Goal: Task Accomplishment & Management: Use online tool/utility

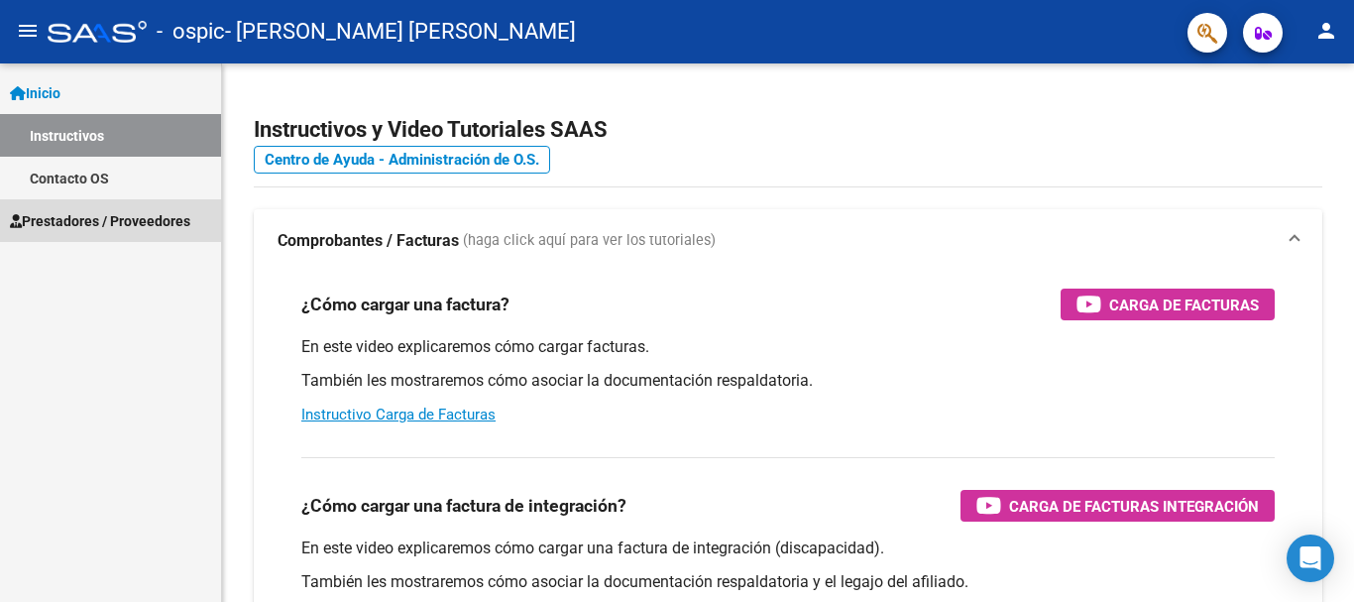
click at [136, 219] on span "Prestadores / Proveedores" at bounding box center [100, 221] width 180 height 22
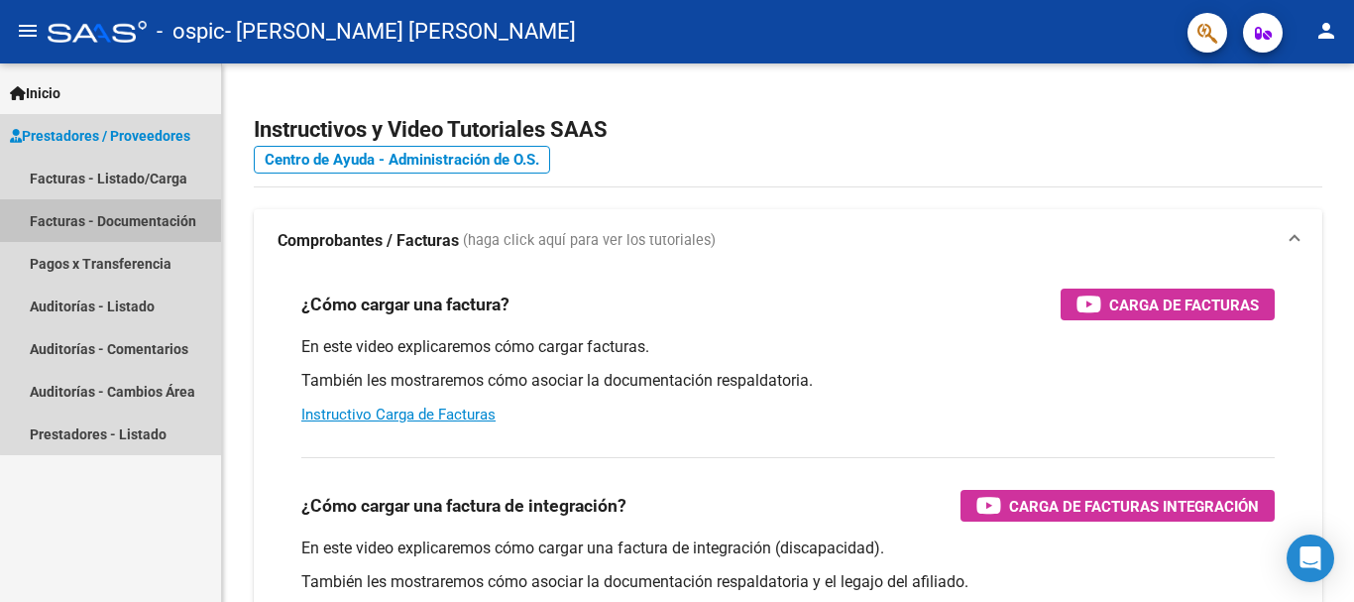
click at [133, 211] on link "Facturas - Documentación" at bounding box center [110, 220] width 221 height 43
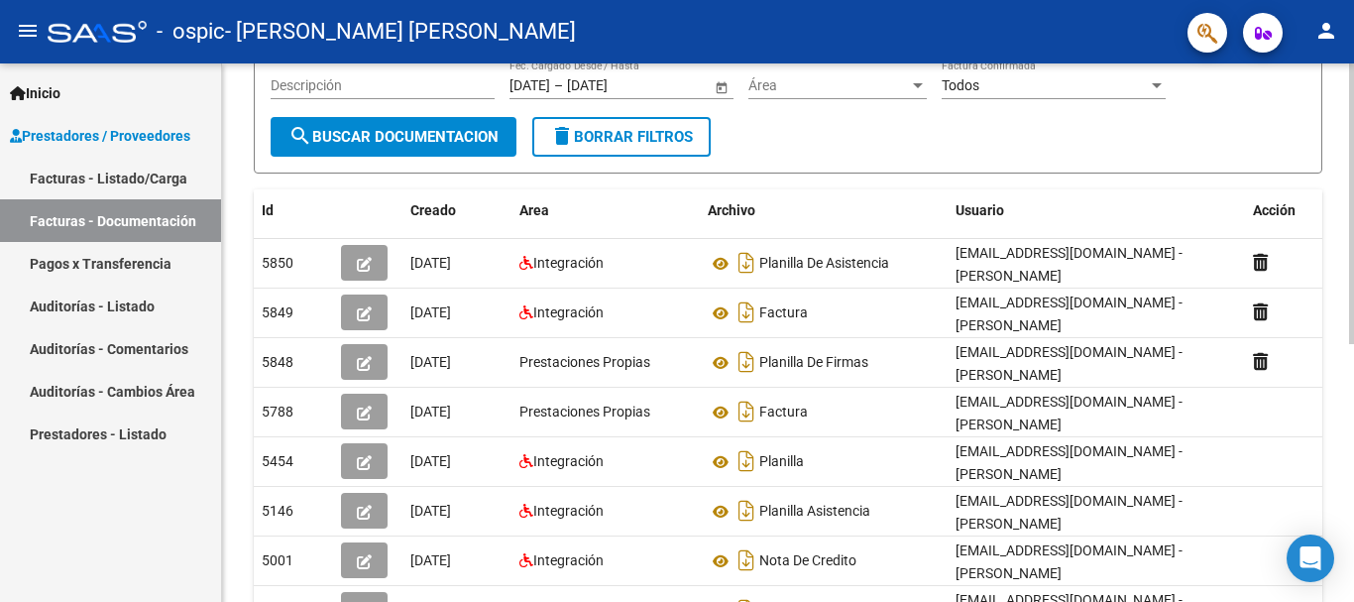
scroll to position [232, 0]
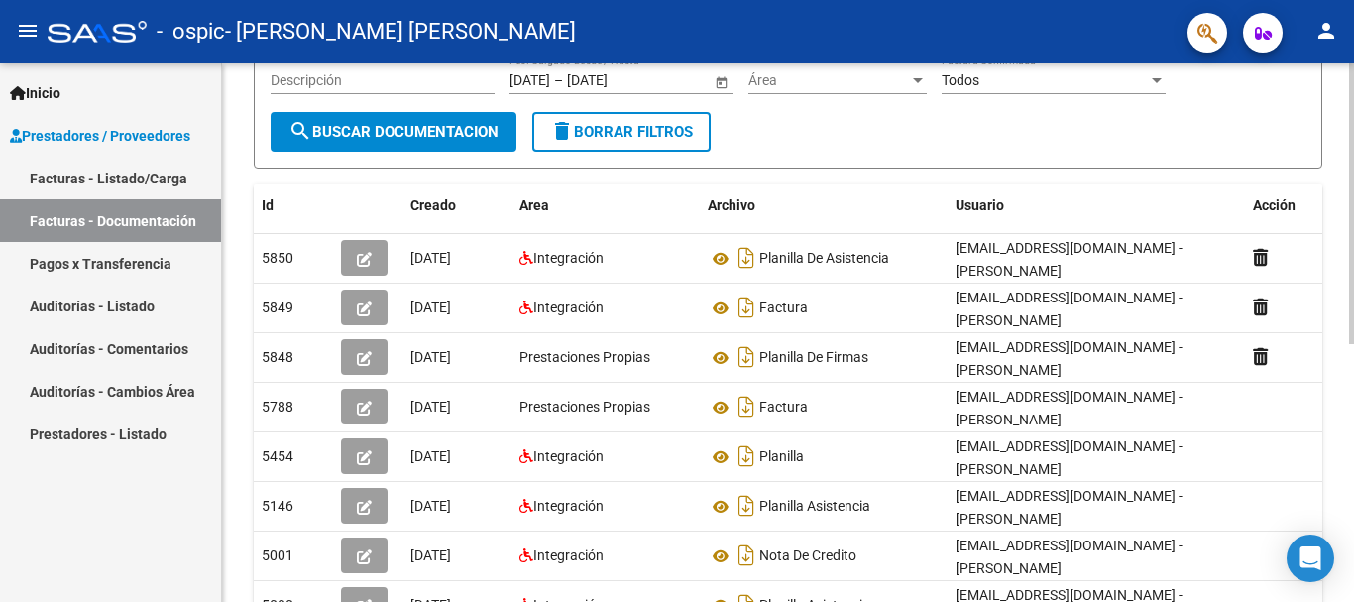
click at [1334, 297] on div "PRESTADORES -> Comprobantes - Documentación Respaldatoria cloud_download Export…" at bounding box center [790, 340] width 1137 height 1018
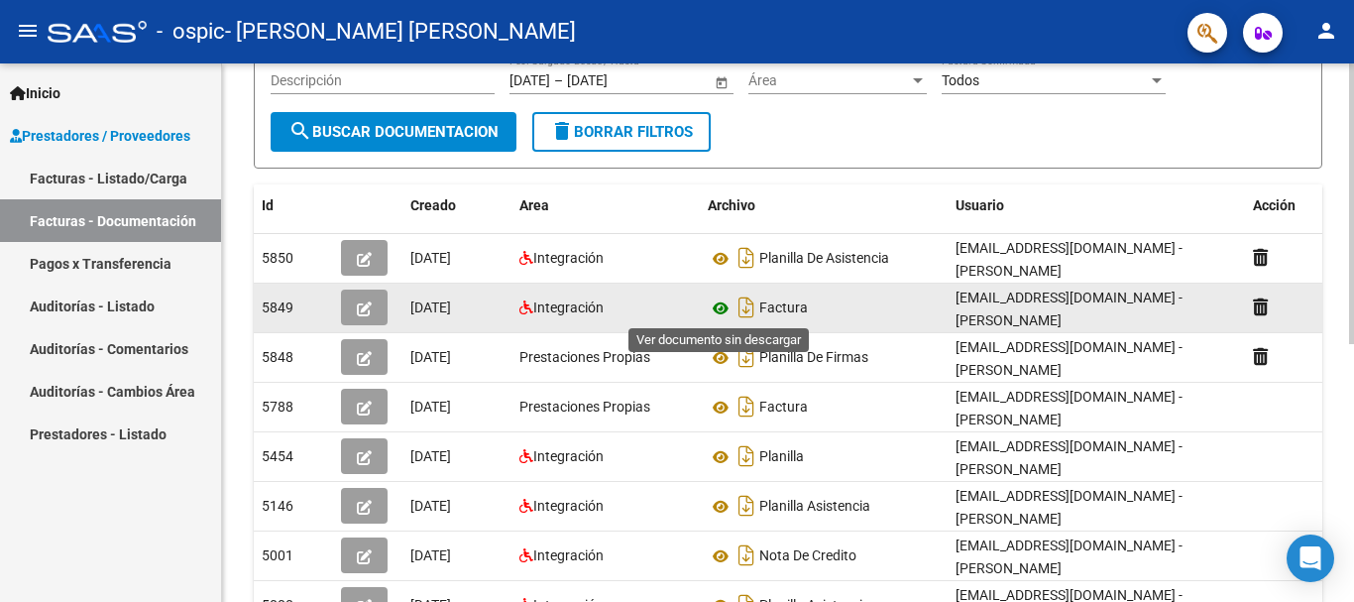
click at [718, 308] on icon at bounding box center [721, 308] width 26 height 24
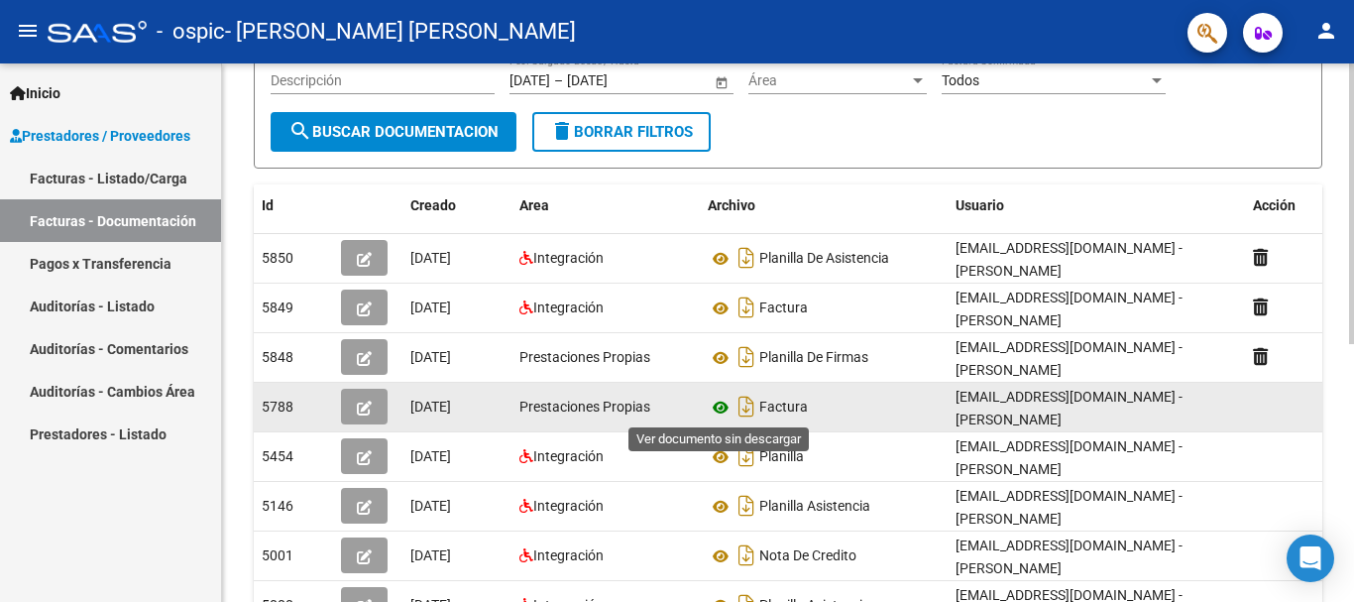
click at [718, 400] on icon at bounding box center [721, 408] width 26 height 24
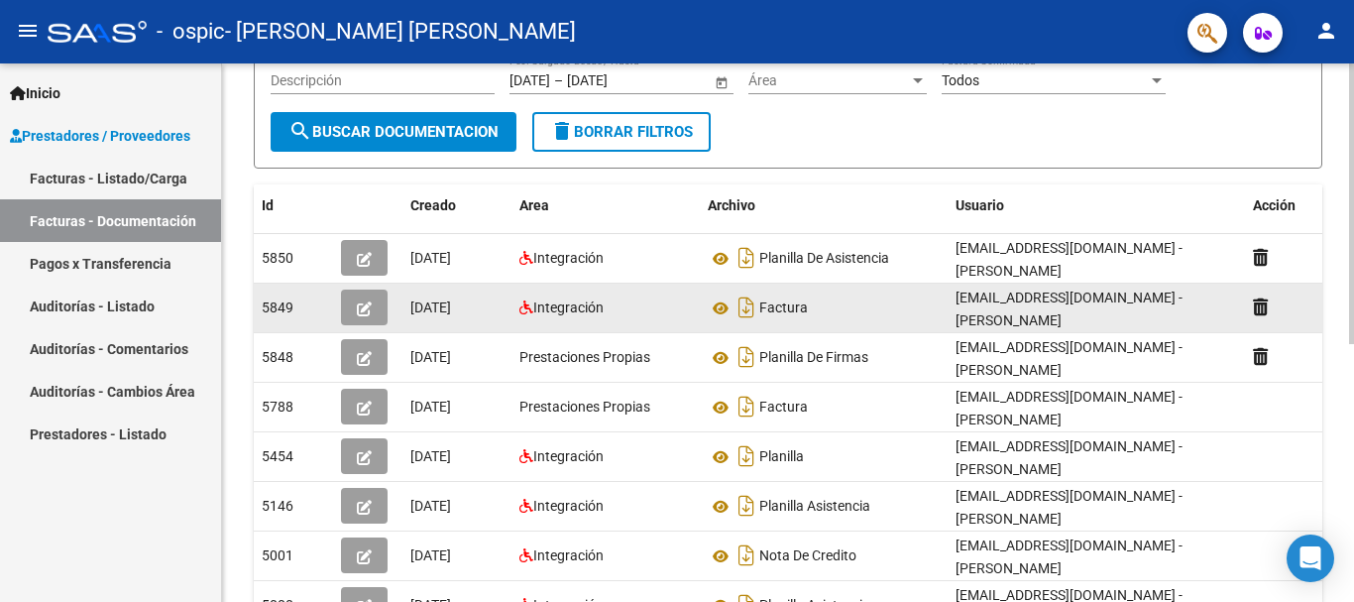
click at [373, 304] on button "button" at bounding box center [364, 307] width 47 height 36
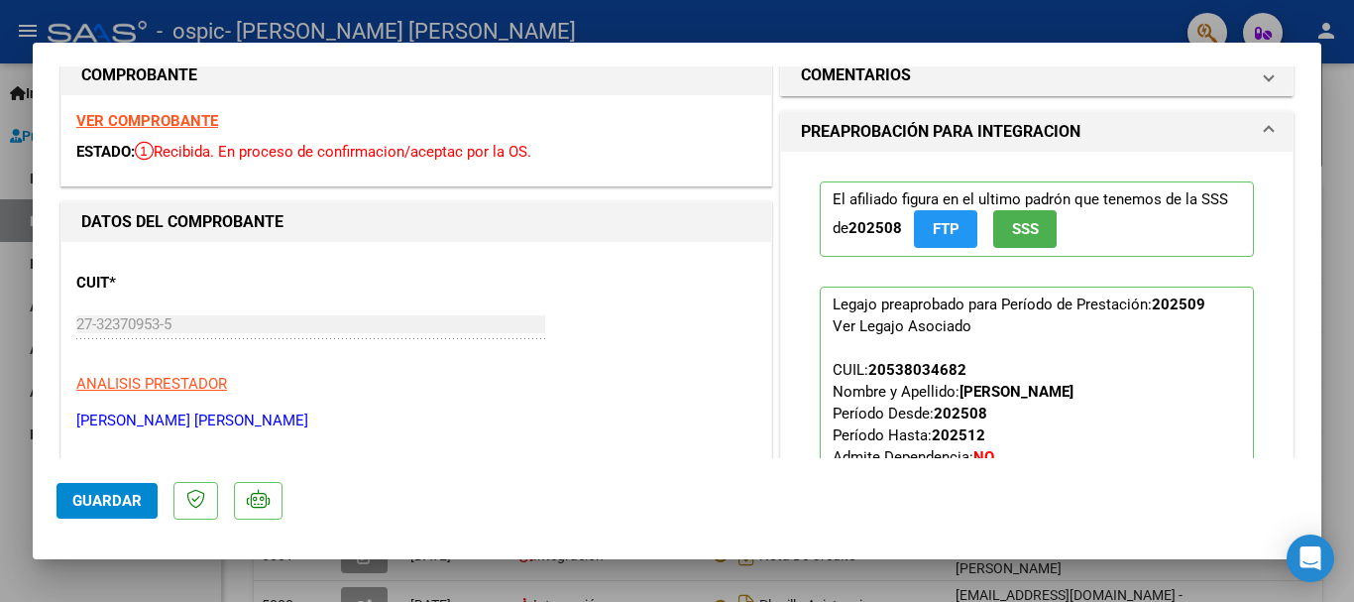
scroll to position [0, 0]
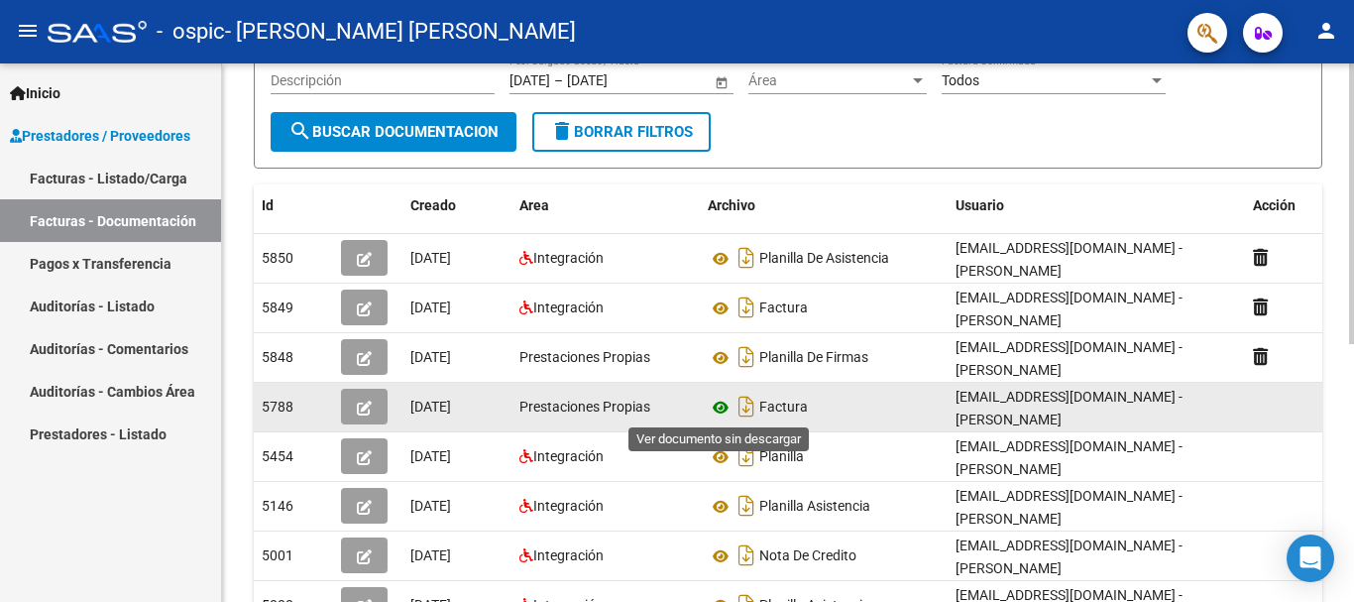
click at [721, 401] on icon at bounding box center [721, 408] width 26 height 24
click at [360, 400] on icon "button" at bounding box center [364, 407] width 15 height 15
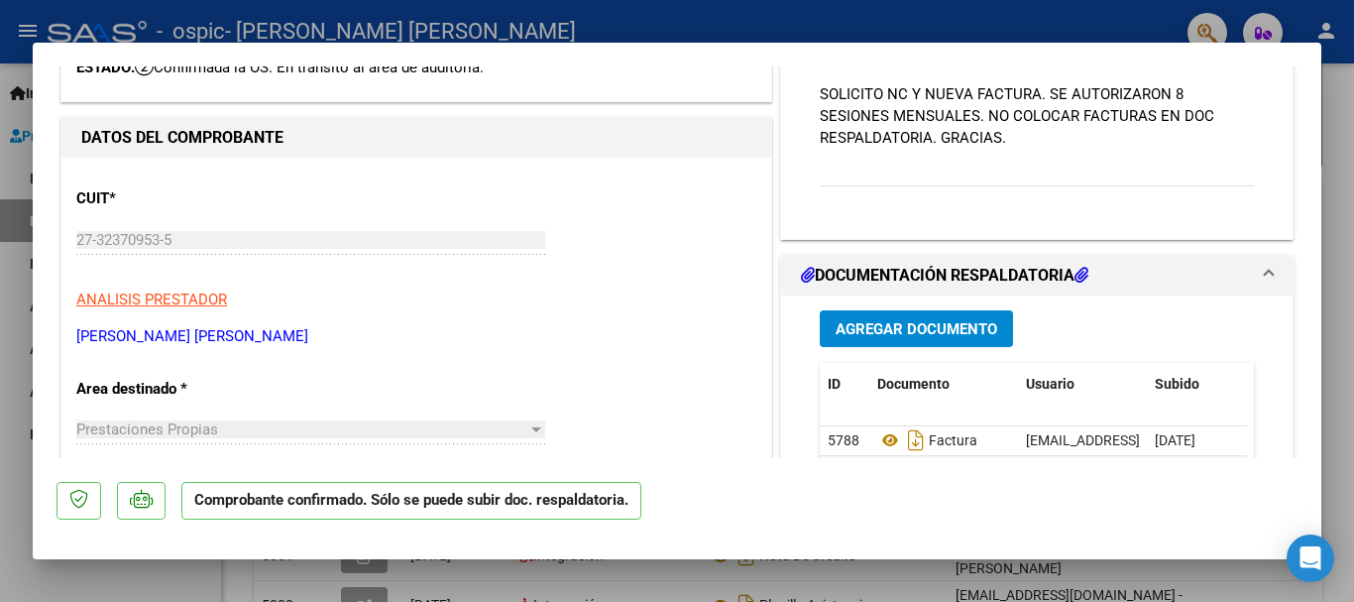
scroll to position [126, 0]
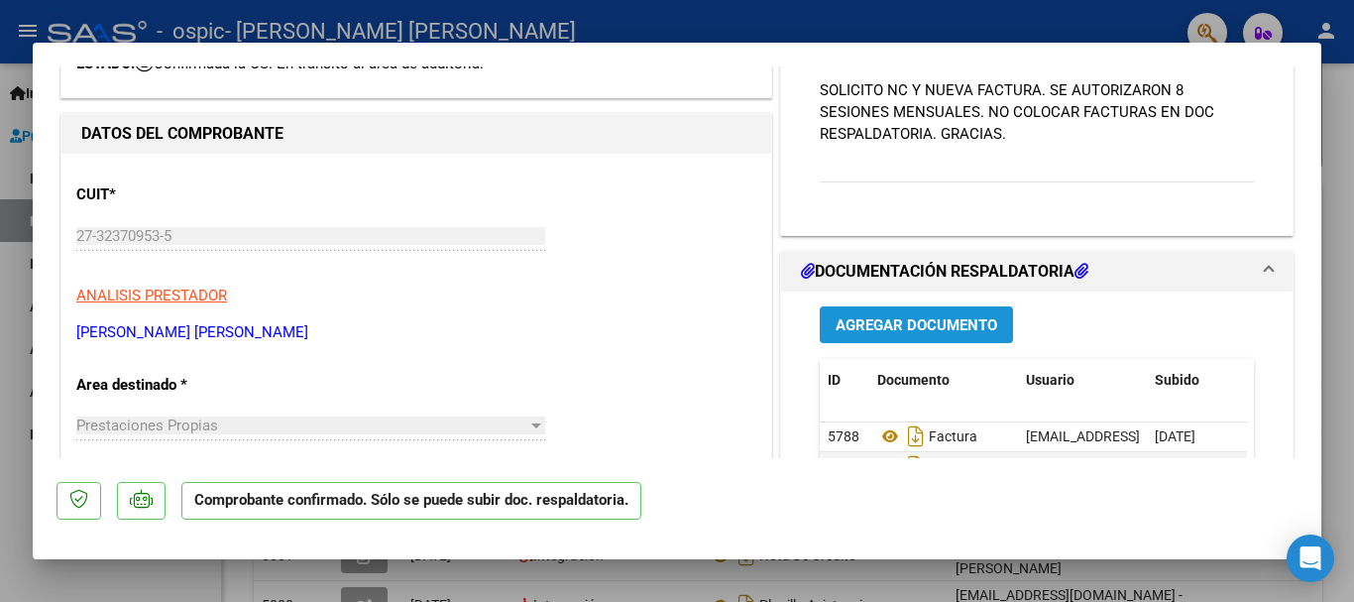
click at [906, 323] on span "Agregar Documento" at bounding box center [917, 325] width 162 height 18
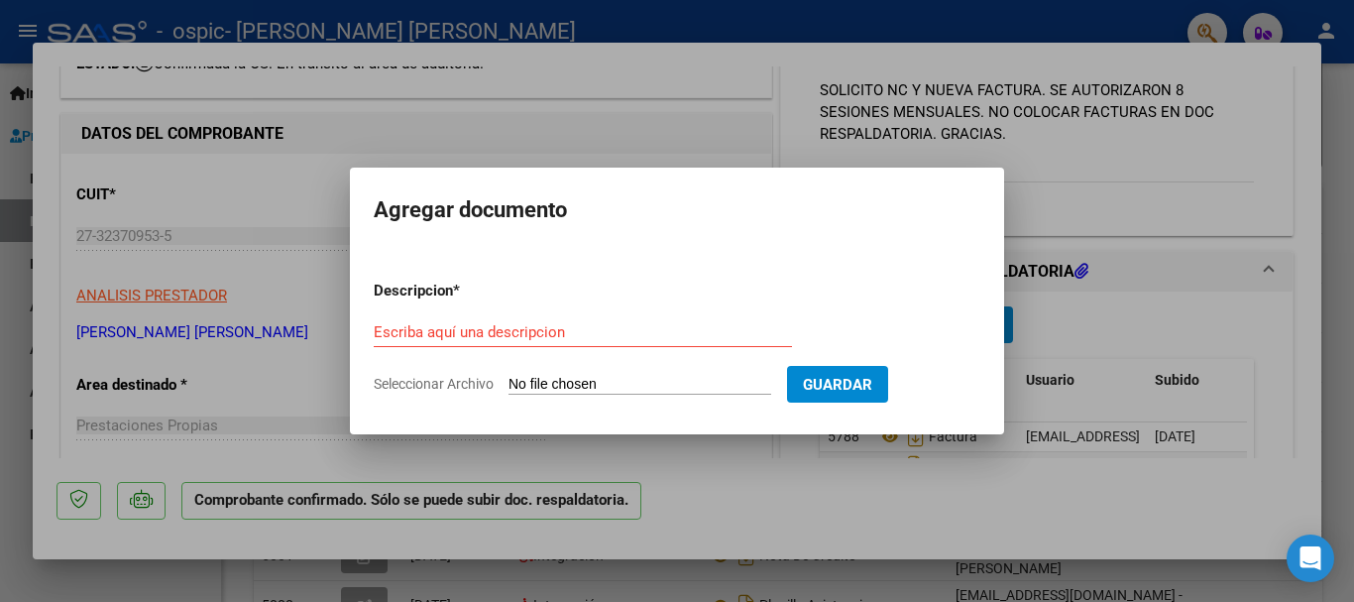
click at [698, 249] on mat-dialog-content "Descripcion * Escriba aquí una descripcion Seleccionar Archivo Guardar" at bounding box center [677, 329] width 654 height 161
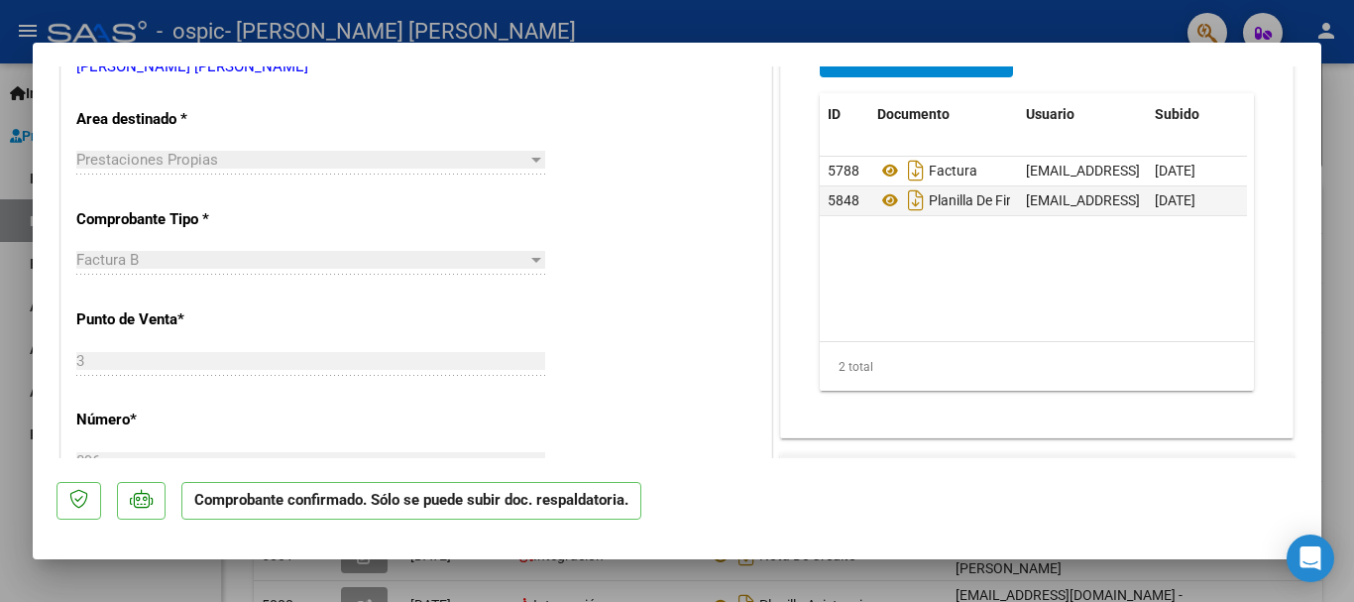
scroll to position [0, 0]
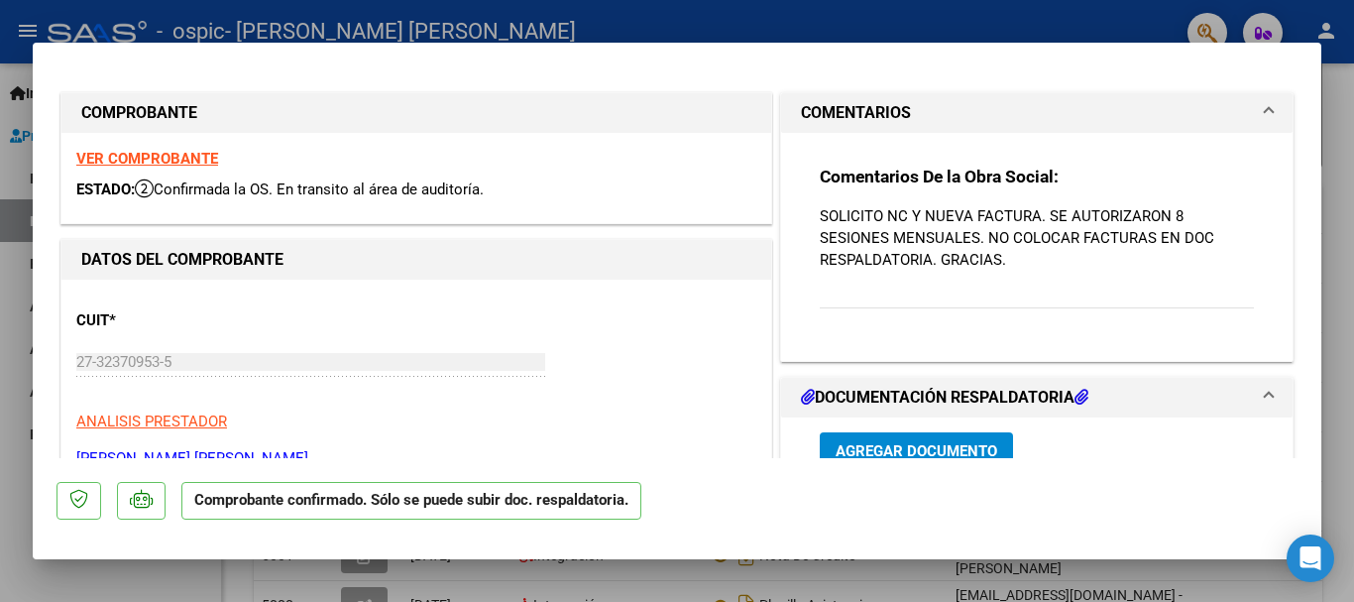
click at [872, 200] on div "Comentarios De la Obra Social: SOLICITO NC Y NUEVA FACTURA. SE AUTORIZARON 8 SE…" at bounding box center [1037, 248] width 434 height 165
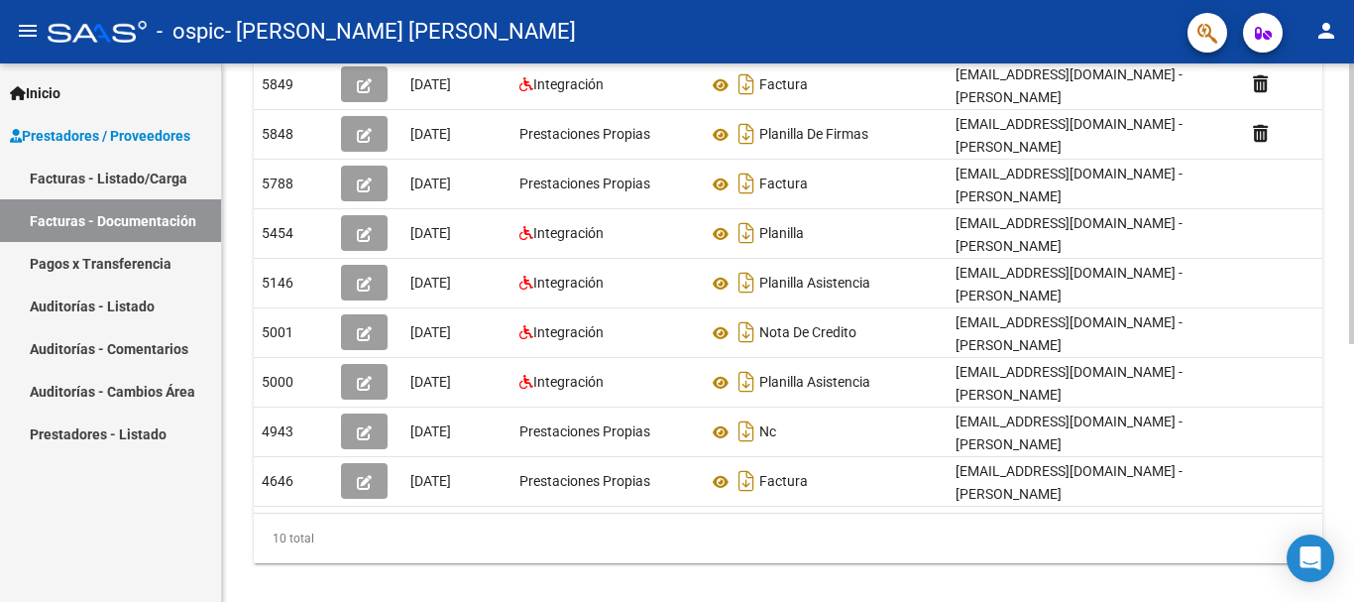
scroll to position [464, 0]
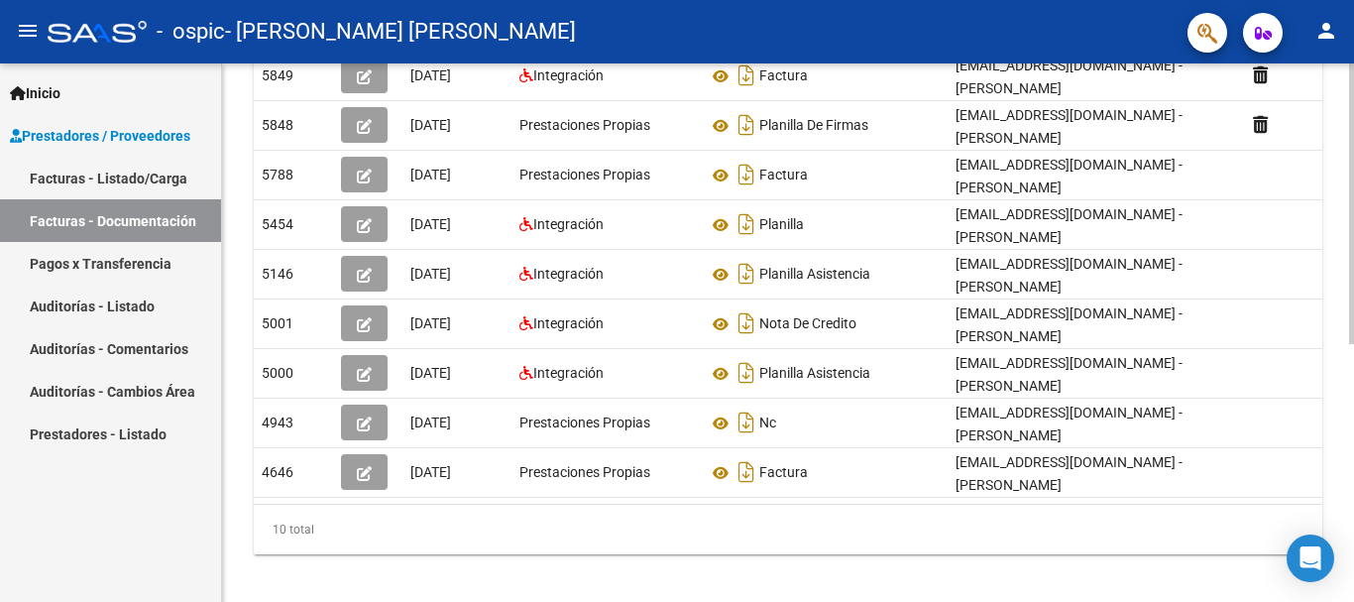
click at [1329, 383] on div "PRESTADORES -> Comprobantes - Documentación Respaldatoria cloud_download Export…" at bounding box center [790, 109] width 1137 height 1018
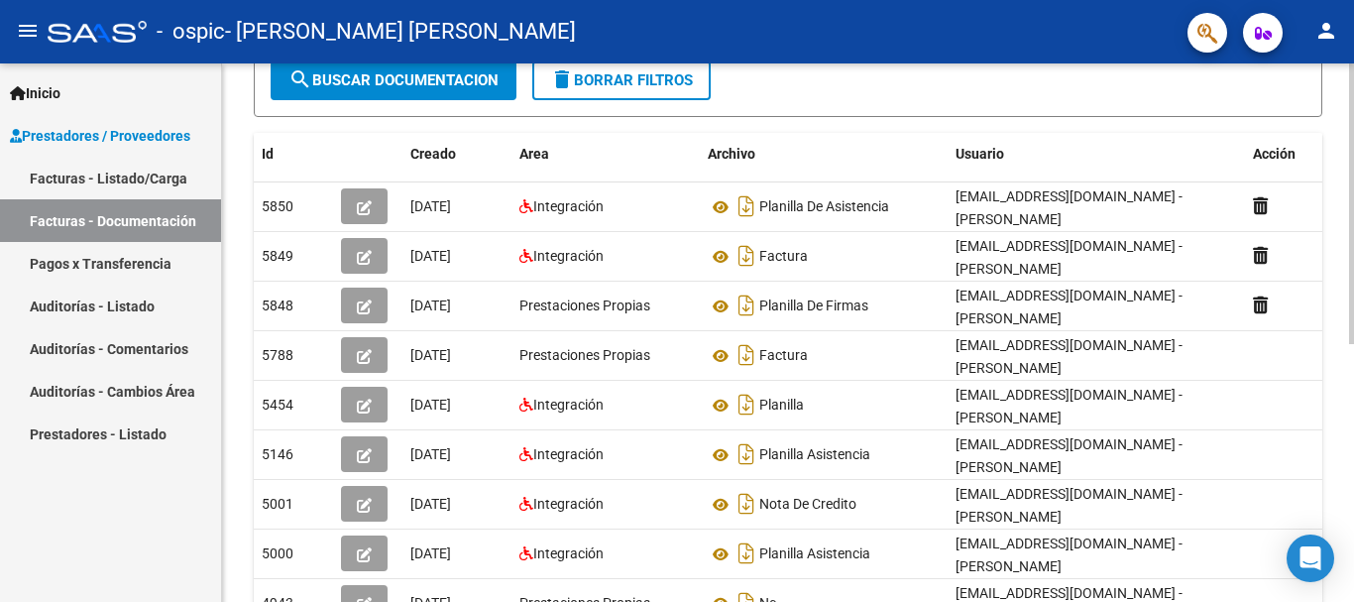
scroll to position [280, 0]
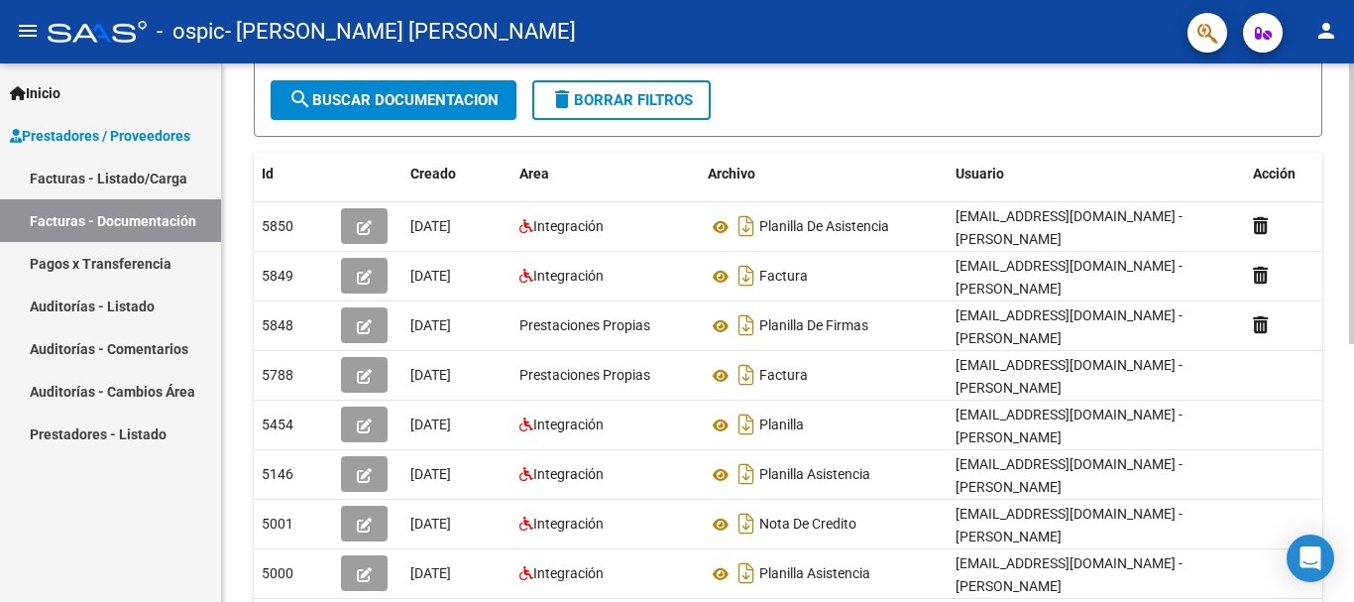
click at [1353, 250] on div at bounding box center [1351, 345] width 5 height 281
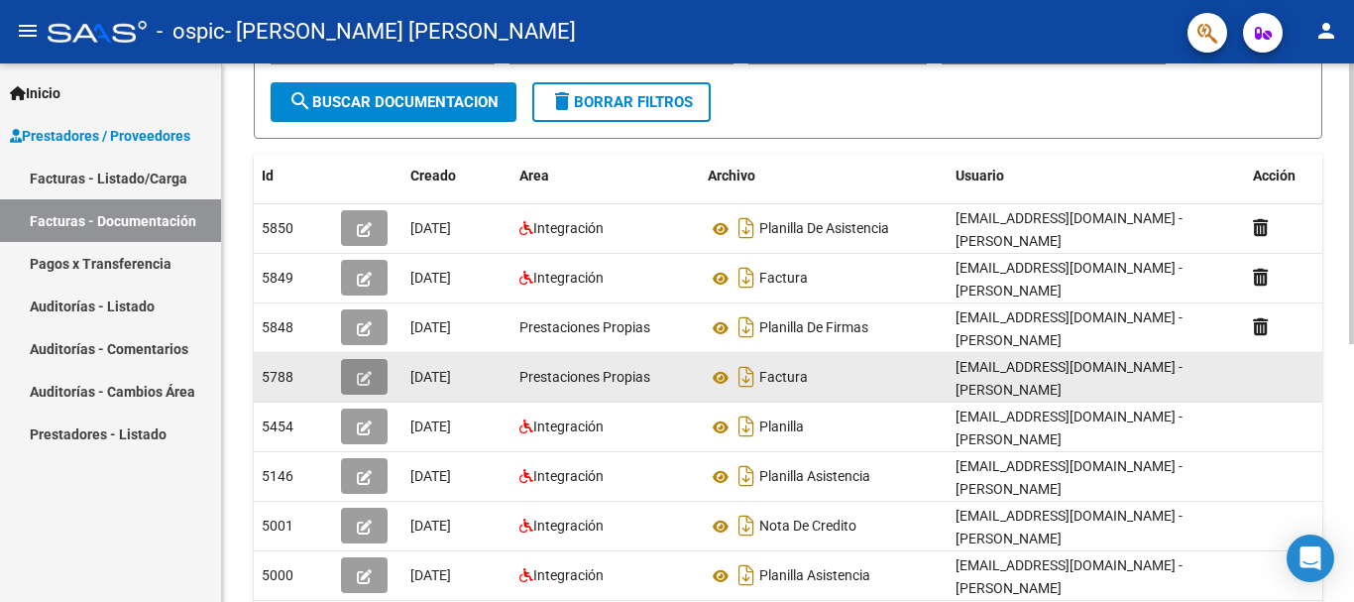
click at [375, 380] on button "button" at bounding box center [364, 377] width 47 height 36
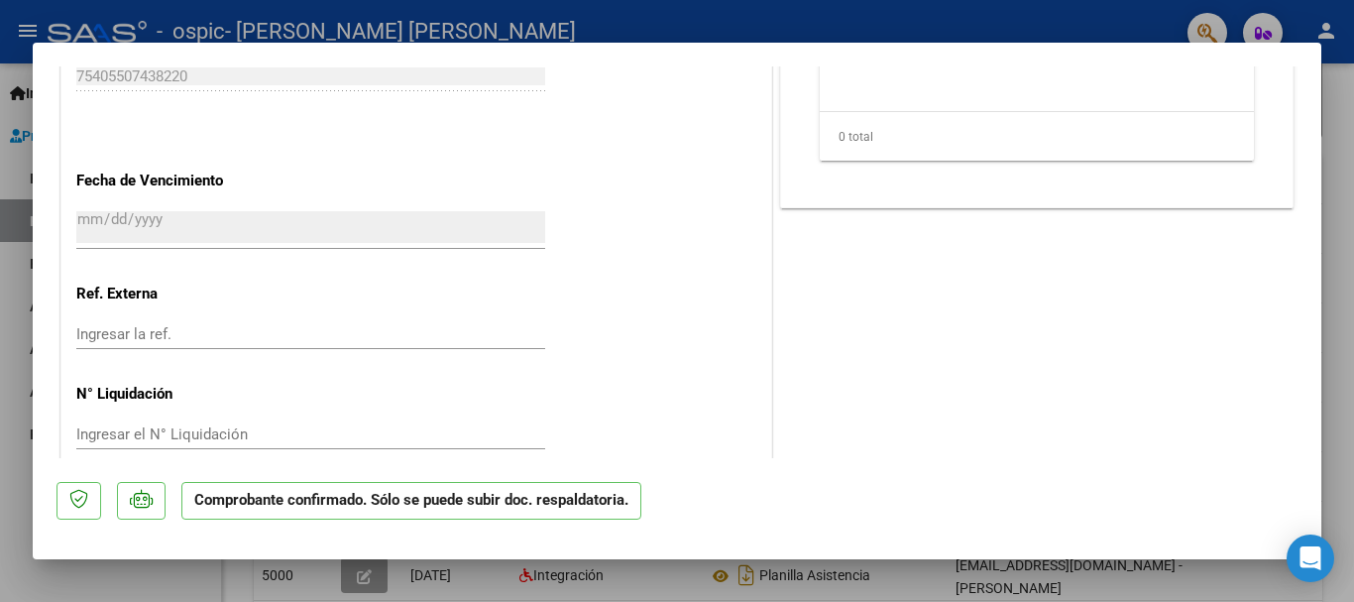
scroll to position [1119, 0]
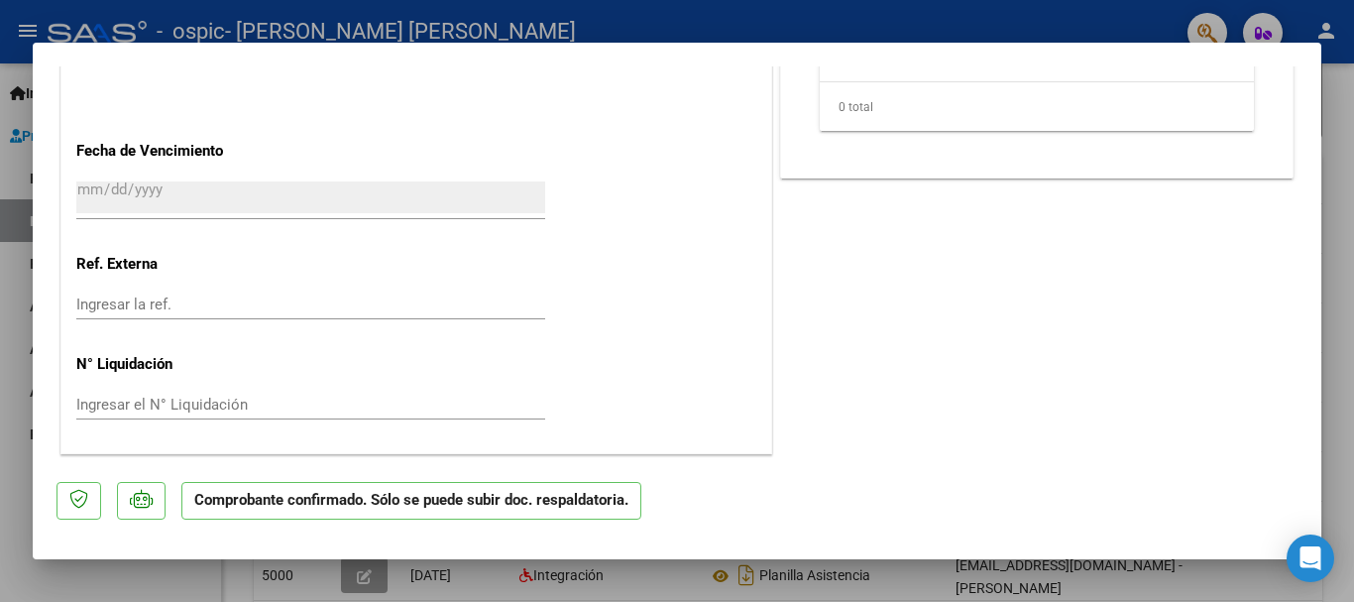
click at [86, 509] on p at bounding box center [79, 501] width 45 height 39
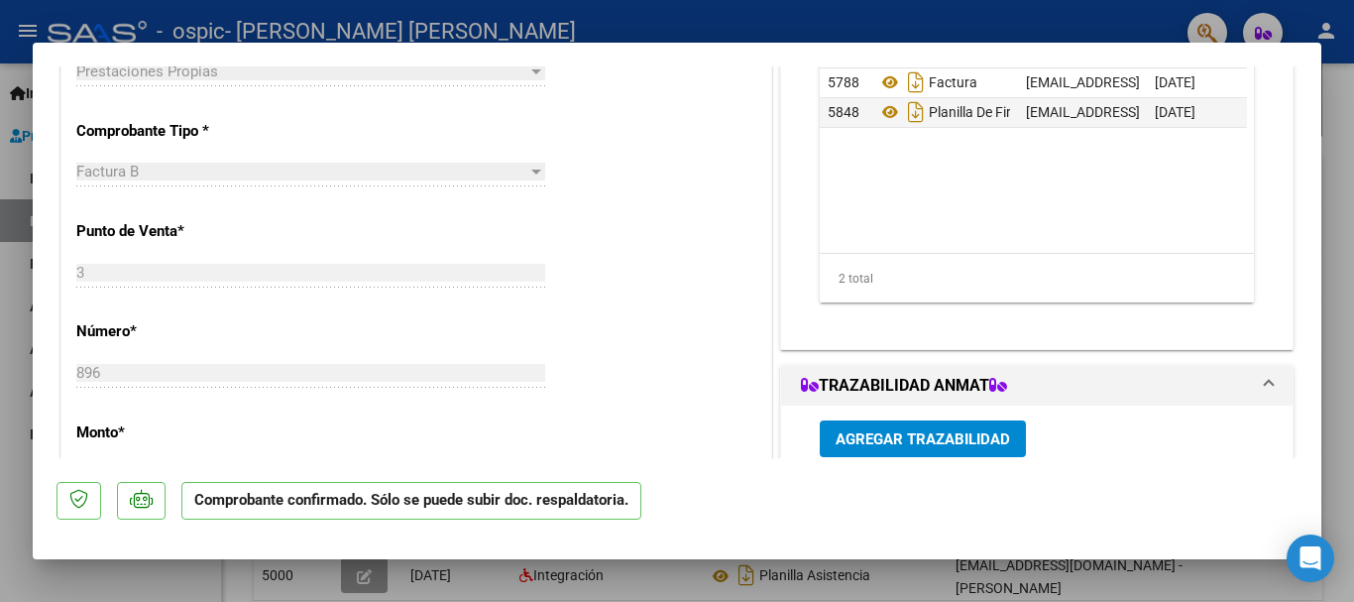
scroll to position [484, 0]
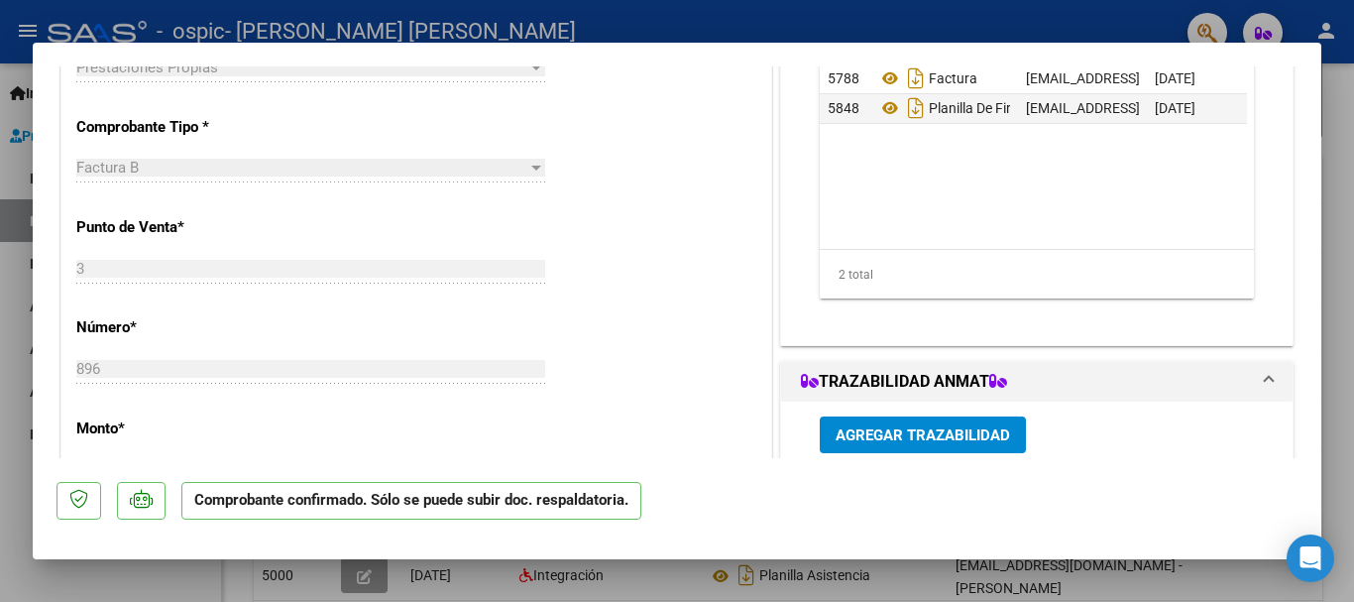
click at [158, 525] on mat-dialog-actions "Comprobante confirmado. Sólo se puede subir doc. respaldatoria." at bounding box center [677, 497] width 1241 height 78
click at [671, 174] on div "CUIT * 27-32370953-5 Ingresar CUIT ANALISIS PRESTADOR [PERSON_NAME] [PERSON_NAM…" at bounding box center [416, 442] width 710 height 1293
